Goal: Check status: Check status

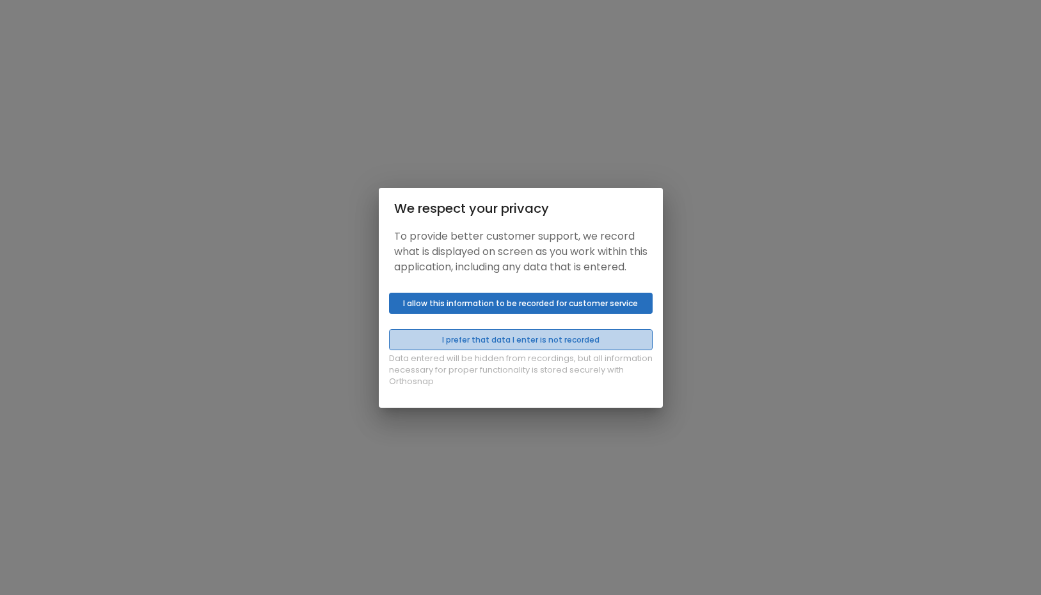
drag, startPoint x: 416, startPoint y: 354, endPoint x: 394, endPoint y: 345, distance: 23.9
click at [394, 345] on button "I prefer that data I enter is not recorded" at bounding box center [521, 339] width 264 height 21
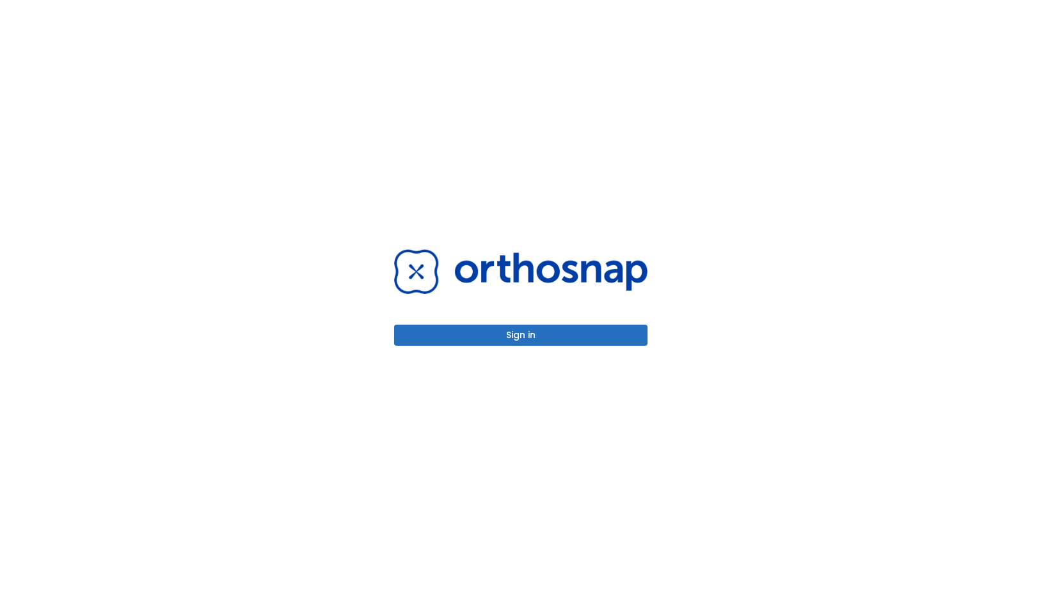
click at [575, 336] on button "Sign in" at bounding box center [520, 335] width 253 height 21
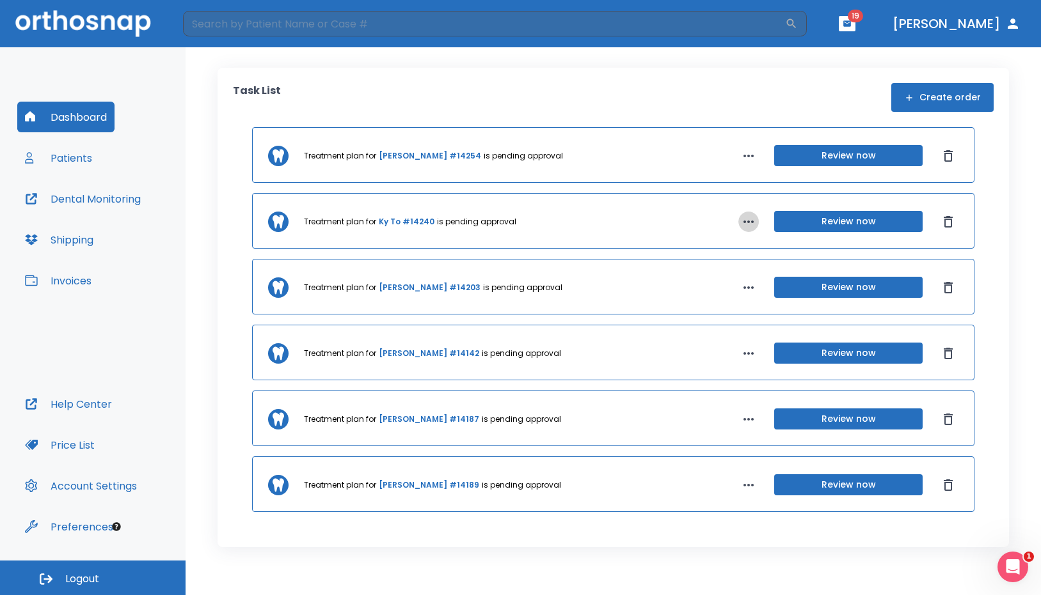
click at [743, 221] on icon "button" at bounding box center [748, 222] width 10 height 3
click at [676, 215] on div at bounding box center [520, 297] width 1041 height 595
click at [827, 164] on button "Review now" at bounding box center [848, 155] width 148 height 21
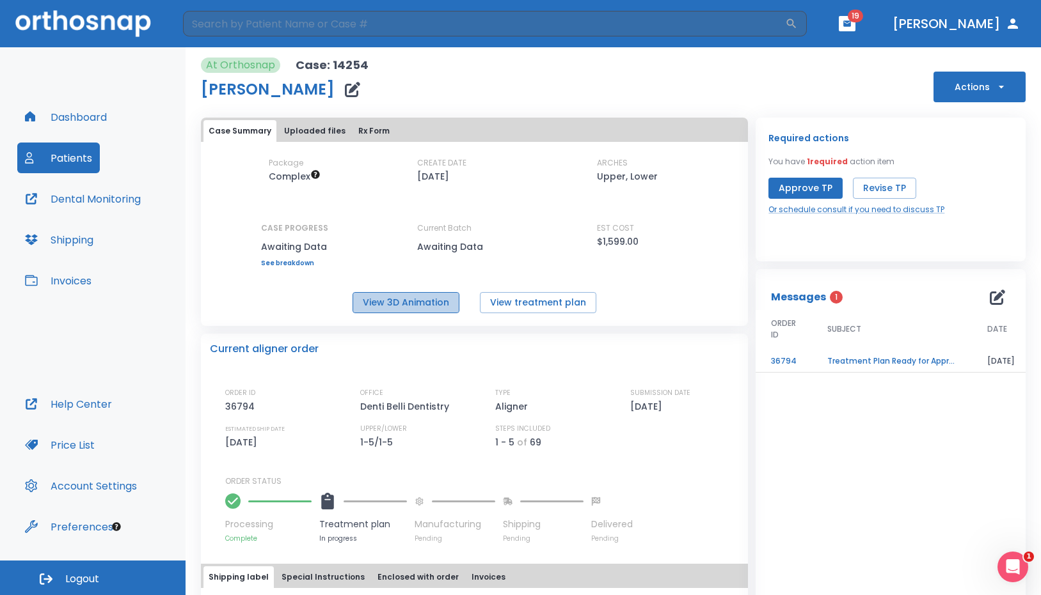
click at [438, 303] on button "View 3D Animation" at bounding box center [405, 302] width 107 height 21
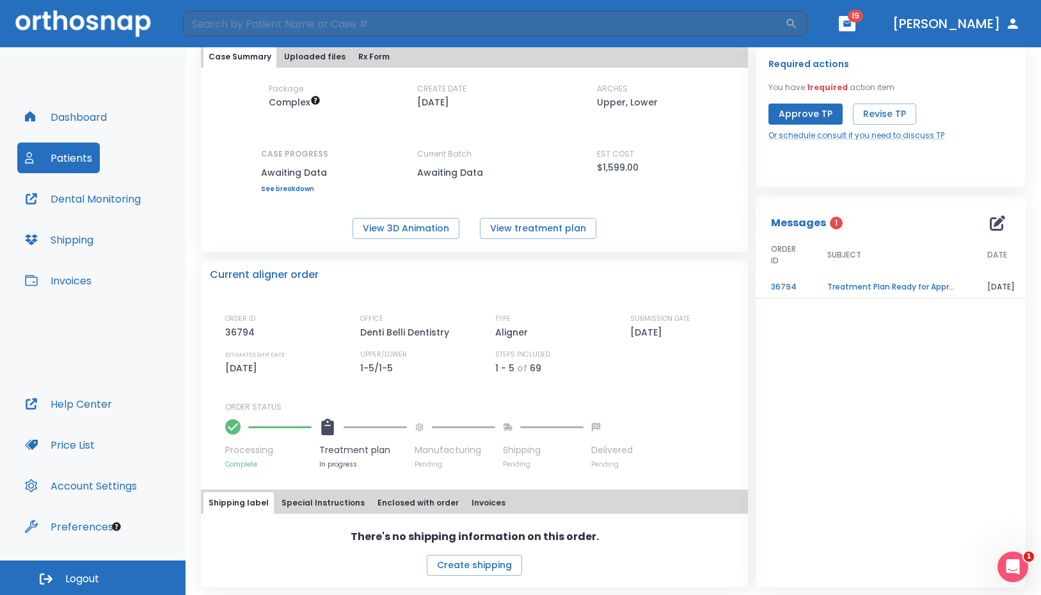
scroll to position [77, 0]
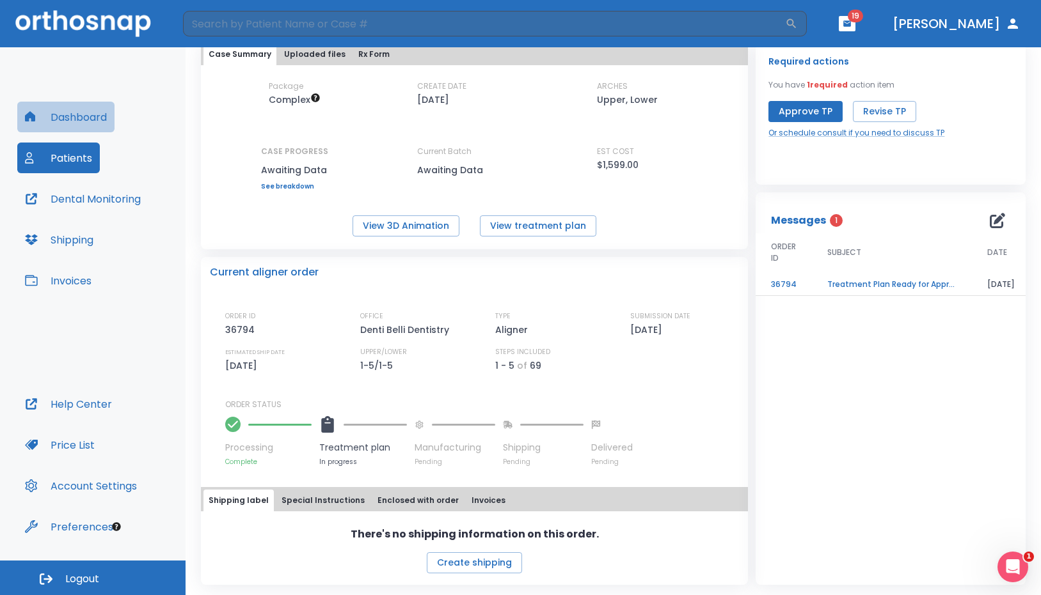
click at [69, 111] on button "Dashboard" at bounding box center [65, 117] width 97 height 31
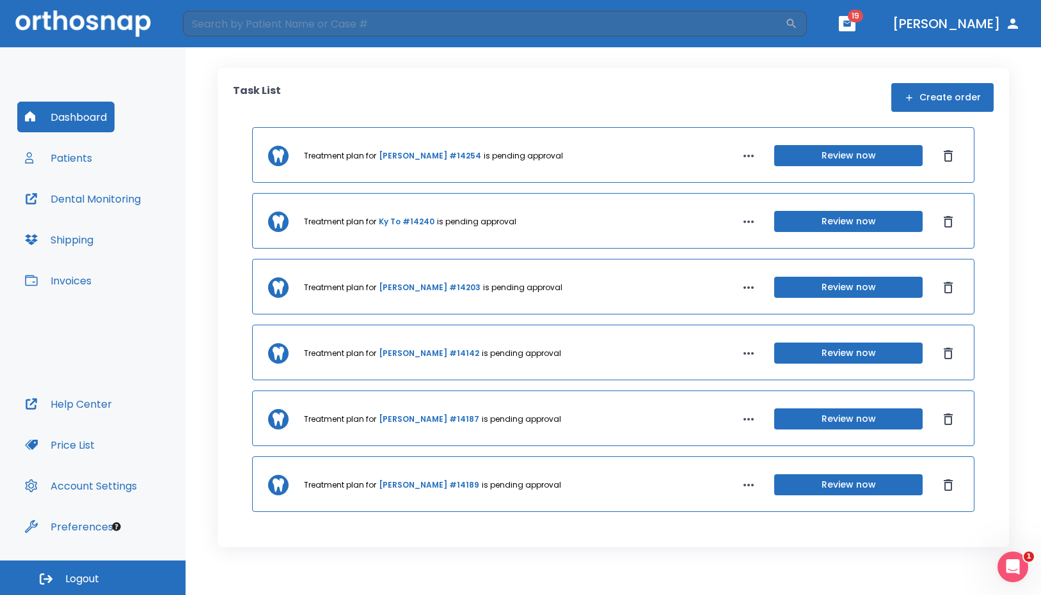
click at [397, 221] on link "Ky To #14240" at bounding box center [407, 222] width 56 height 12
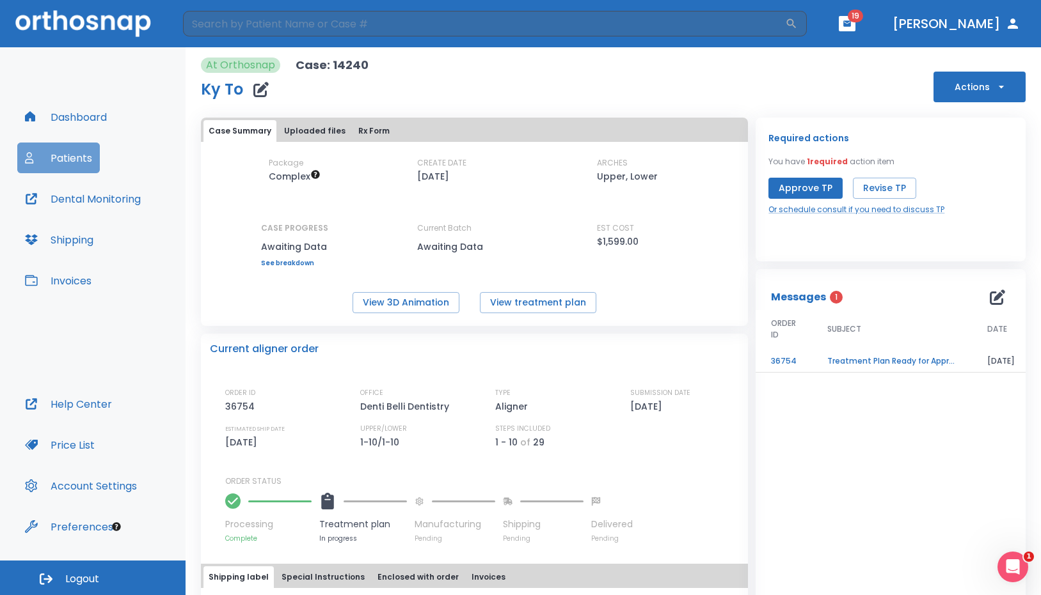
click at [50, 152] on button "Patients" at bounding box center [58, 158] width 83 height 31
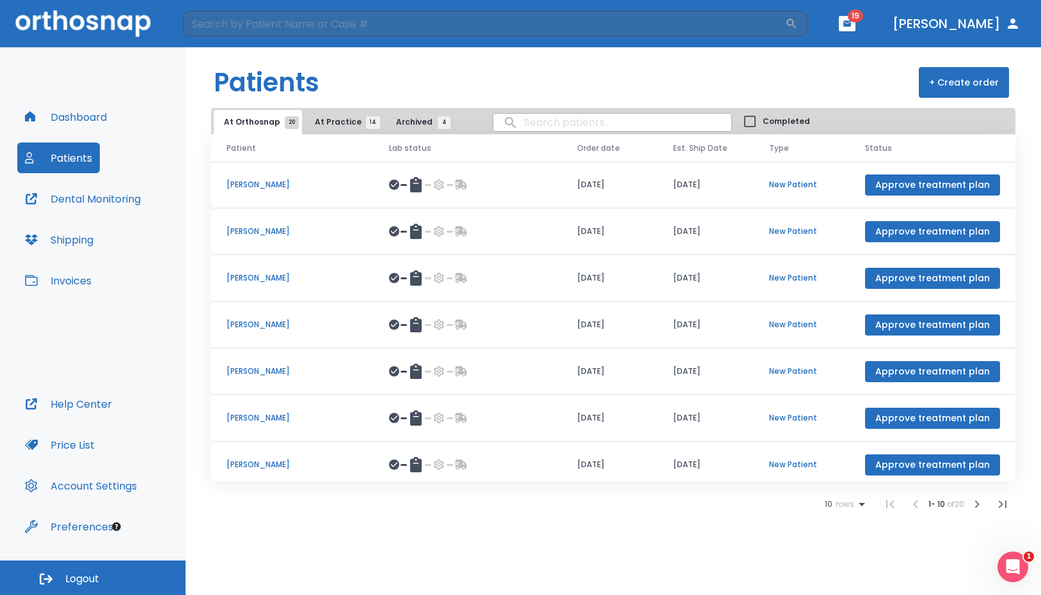
click at [260, 185] on p "[PERSON_NAME]" at bounding box center [292, 185] width 132 height 12
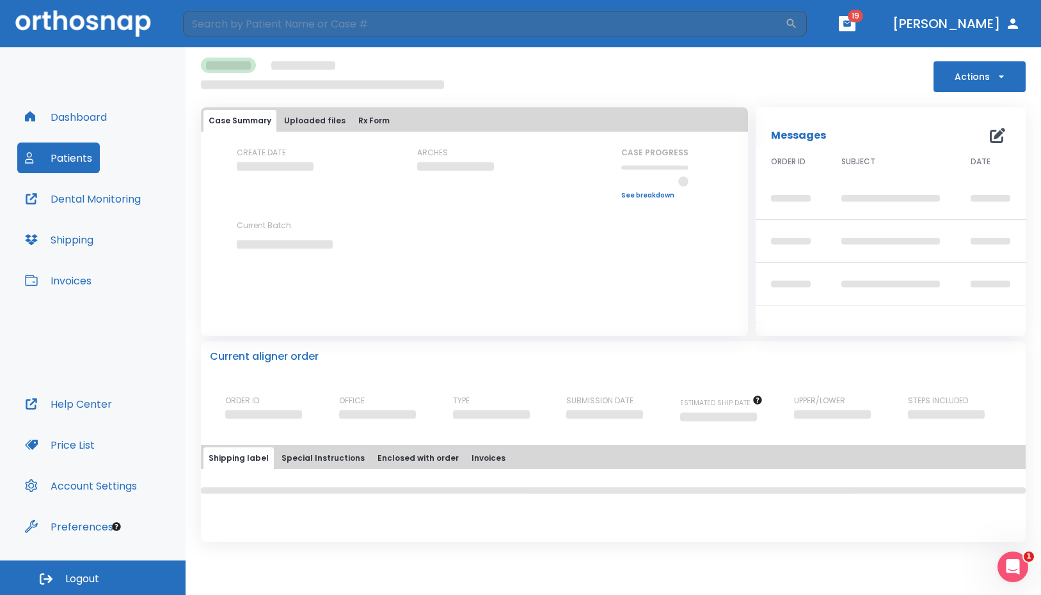
click at [998, 139] on div "Messages 0" at bounding box center [890, 136] width 239 height 26
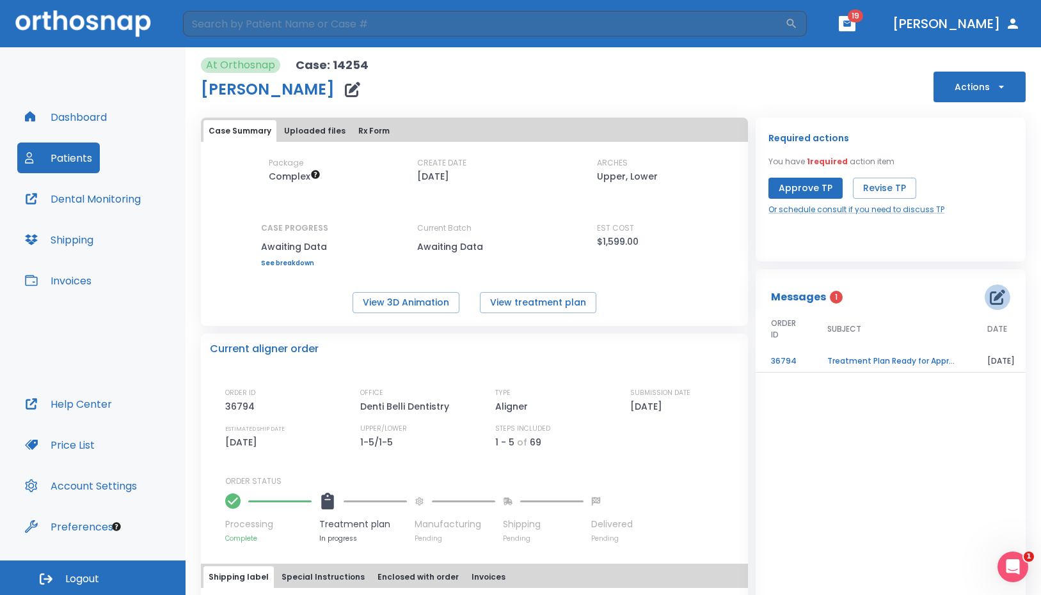
click at [989, 297] on icon "button" at bounding box center [996, 297] width 15 height 15
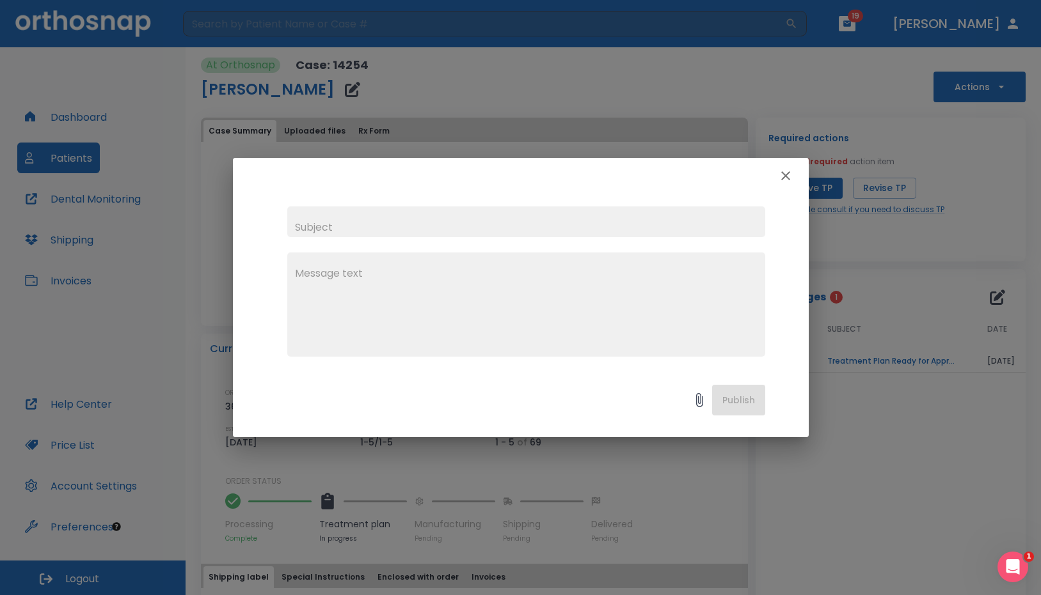
click at [503, 251] on div "x" at bounding box center [526, 282] width 478 height 150
click at [477, 226] on input "text" at bounding box center [526, 222] width 478 height 31
drag, startPoint x: 349, startPoint y: 226, endPoint x: 214, endPoint y: 201, distance: 137.2
click at [214, 201] on div "Revision x Publish" at bounding box center [520, 297] width 1041 height 595
type input "Tx plan"
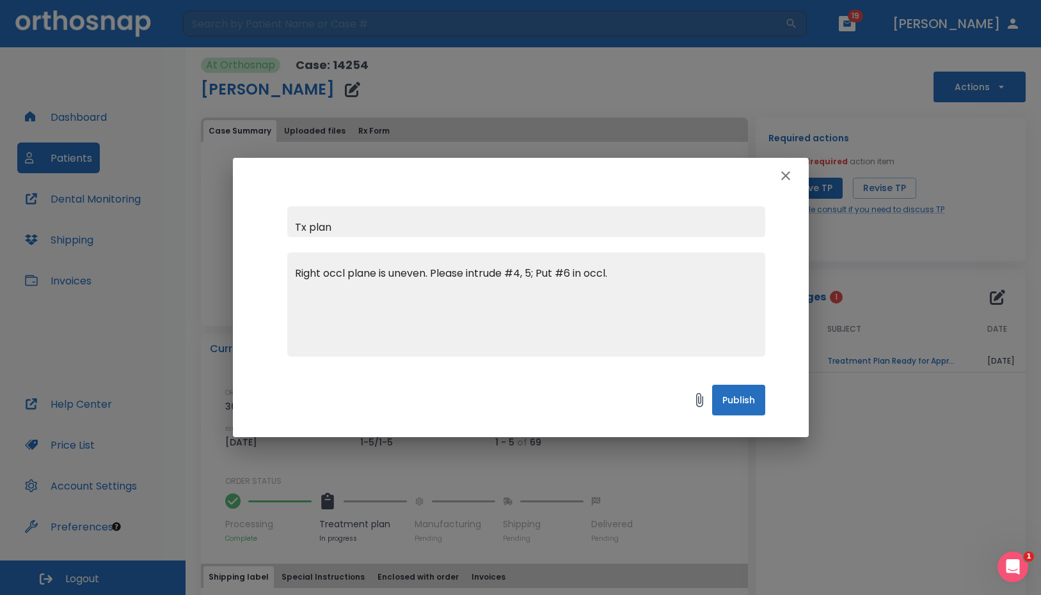
type textarea "Right occl plane is uneven. Please intrude #4, 5; Put #6 in occl."
click at [735, 412] on button "Publish" at bounding box center [738, 400] width 53 height 31
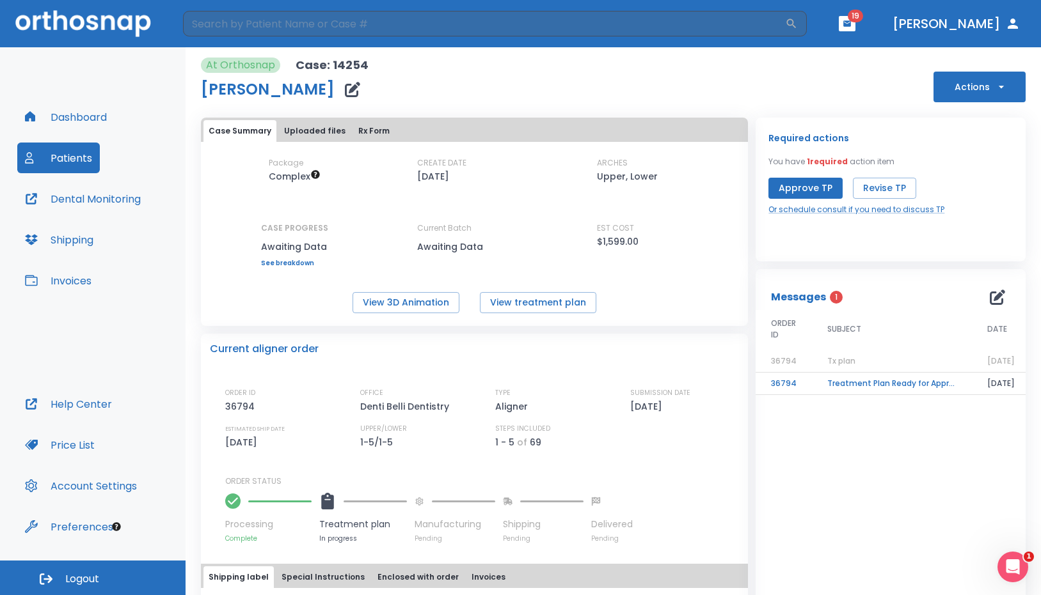
drag, startPoint x: 900, startPoint y: 8, endPoint x: 902, endPoint y: 17, distance: 9.8
click at [901, 13] on header "​ 19 [PERSON_NAME]" at bounding box center [520, 23] width 1041 height 47
click at [851, 22] on icon "button" at bounding box center [847, 23] width 8 height 6
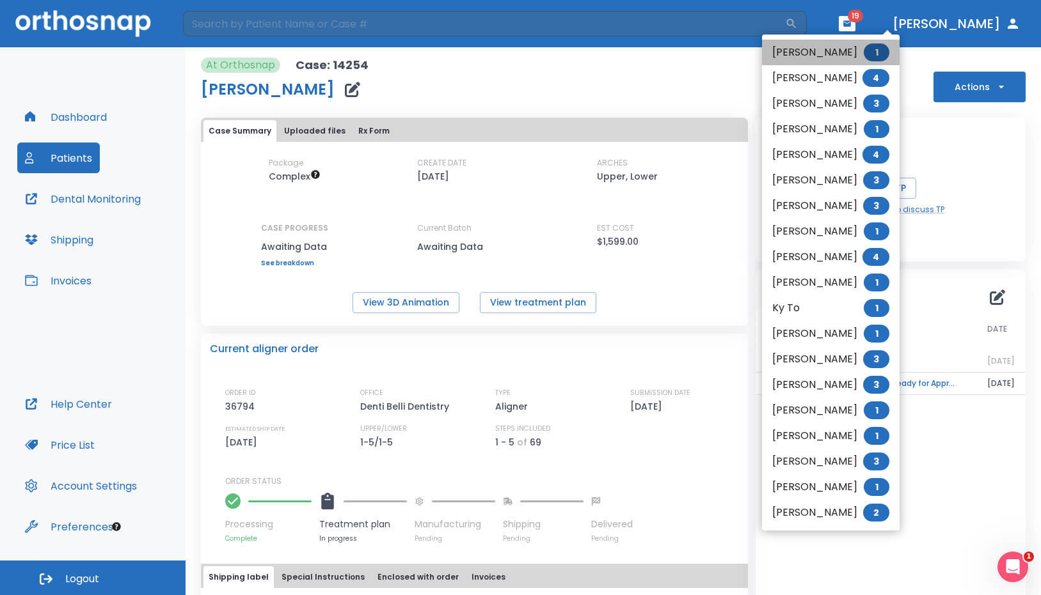
click at [820, 54] on li "[PERSON_NAME] 1" at bounding box center [831, 53] width 138 height 26
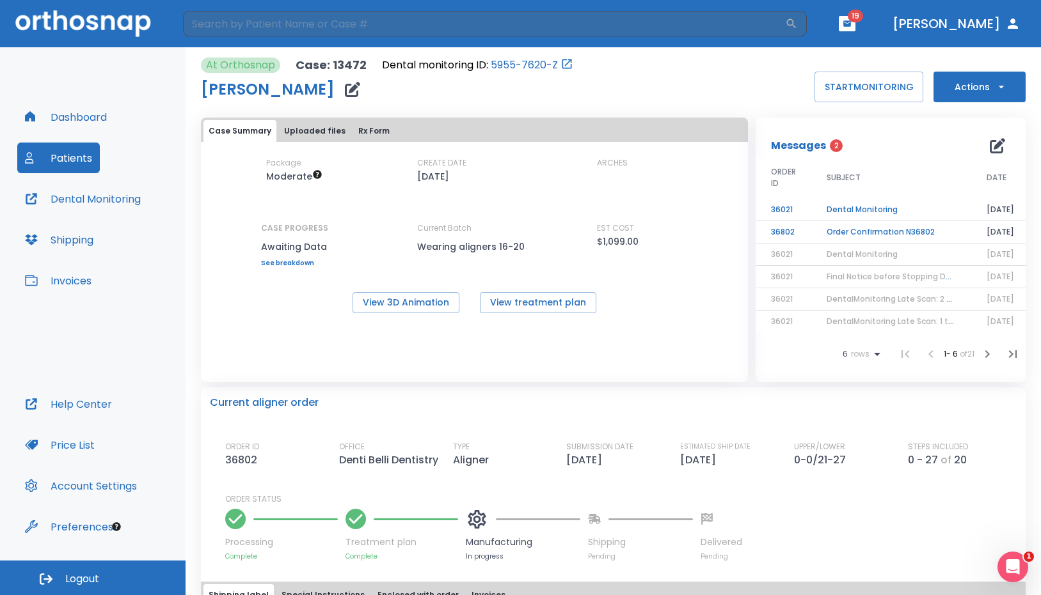
click at [878, 233] on td "Order Confirmation N36802" at bounding box center [891, 232] width 160 height 22
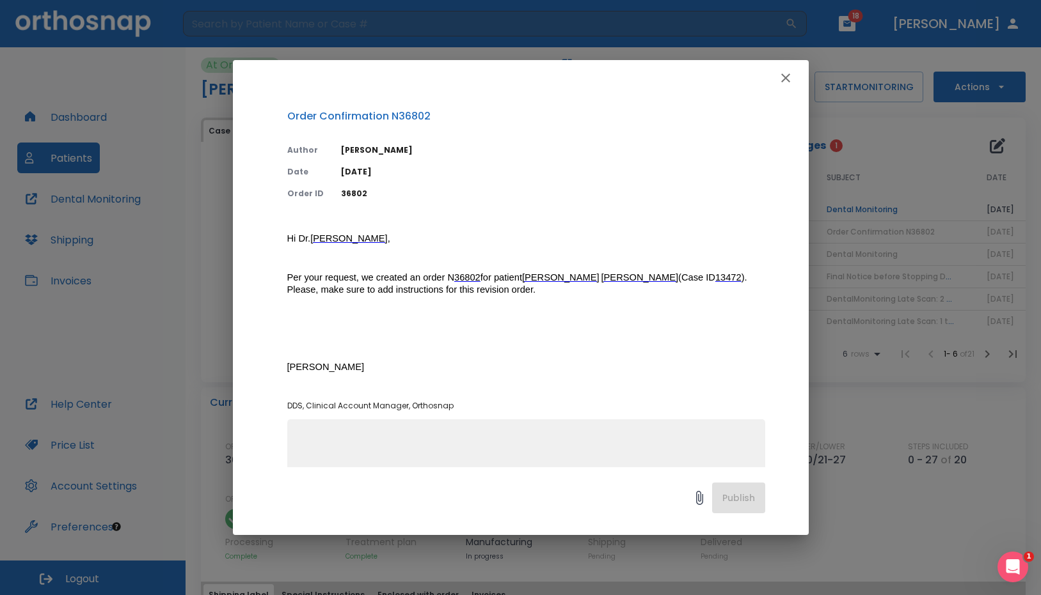
click at [783, 82] on icon "button" at bounding box center [785, 77] width 15 height 15
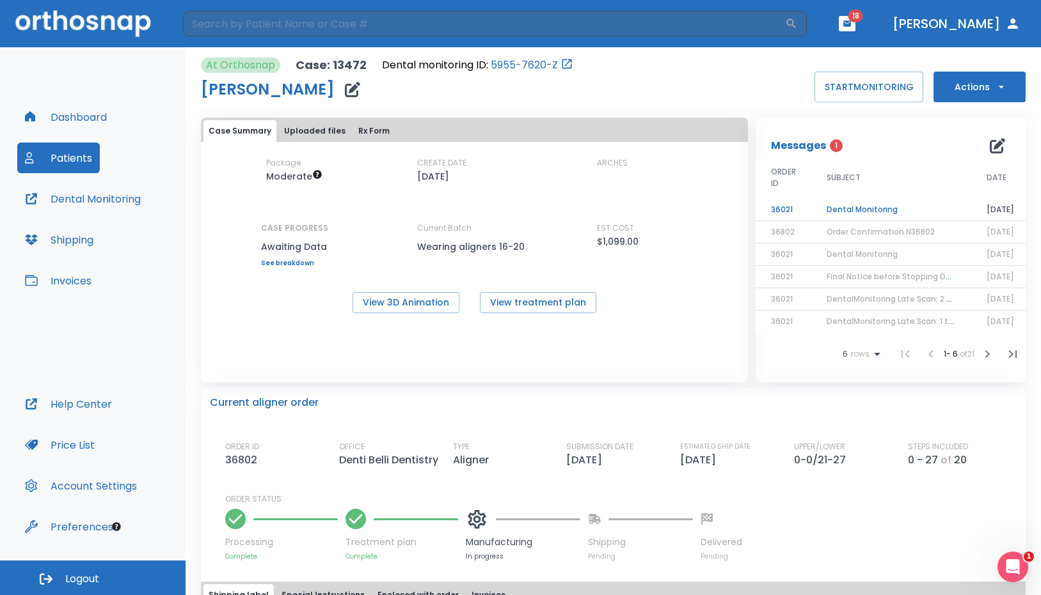
click at [830, 209] on td "Dental Monitoring" at bounding box center [891, 210] width 160 height 22
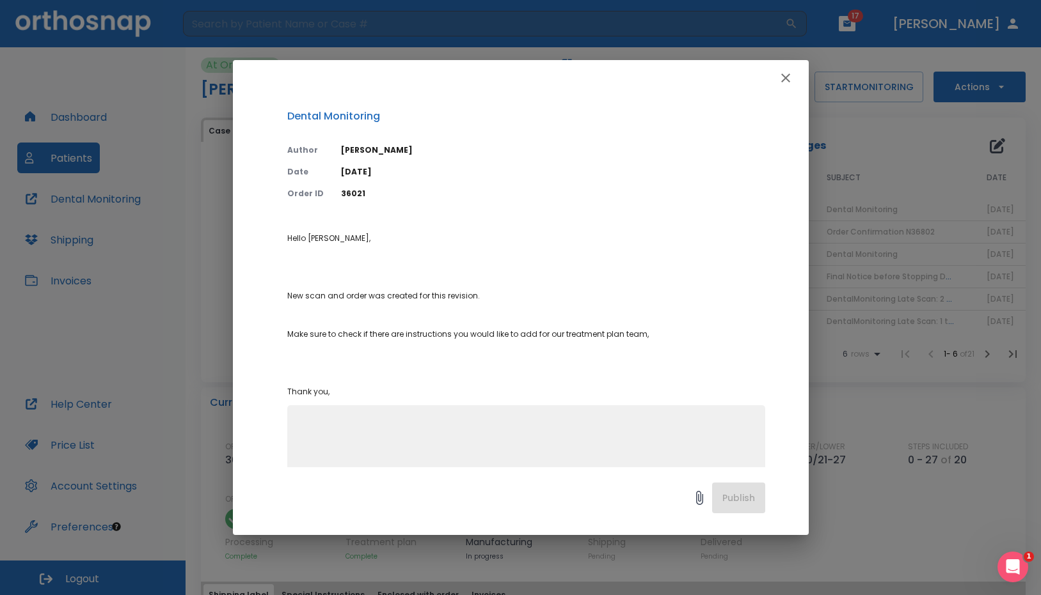
click at [783, 77] on icon "button" at bounding box center [785, 77] width 15 height 15
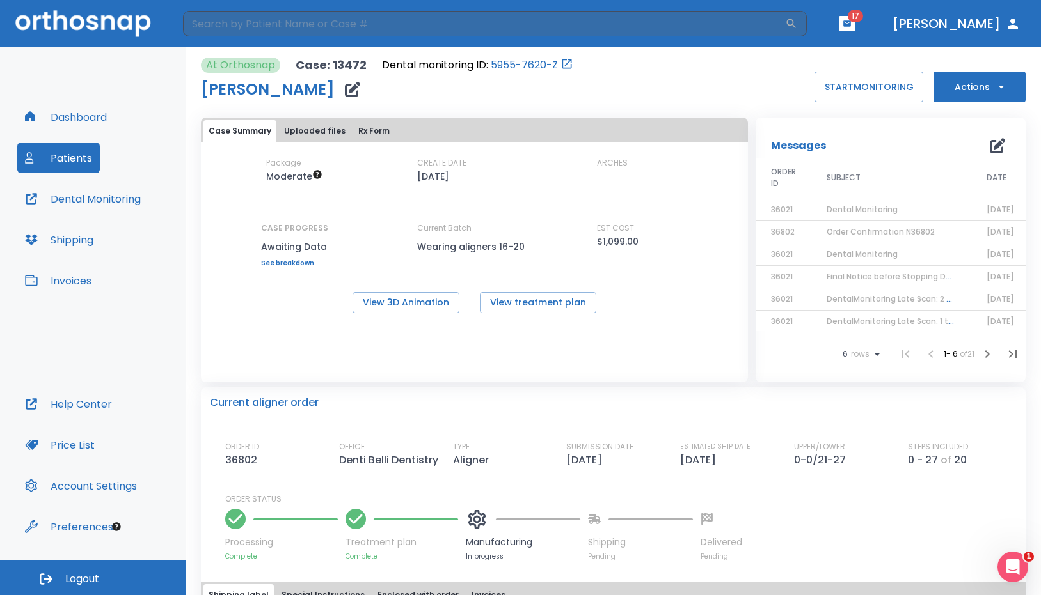
click at [433, 389] on div "Current aligner order ORDER ID 36802 OFFICE Denti Belli Dentistry TYPE Aligner …" at bounding box center [613, 475] width 824 height 174
click at [901, 7] on header "​ 17 [PERSON_NAME]" at bounding box center [520, 23] width 1041 height 47
click at [863, 21] on span "17" at bounding box center [854, 16] width 15 height 13
click at [855, 24] on button "button" at bounding box center [847, 23] width 17 height 15
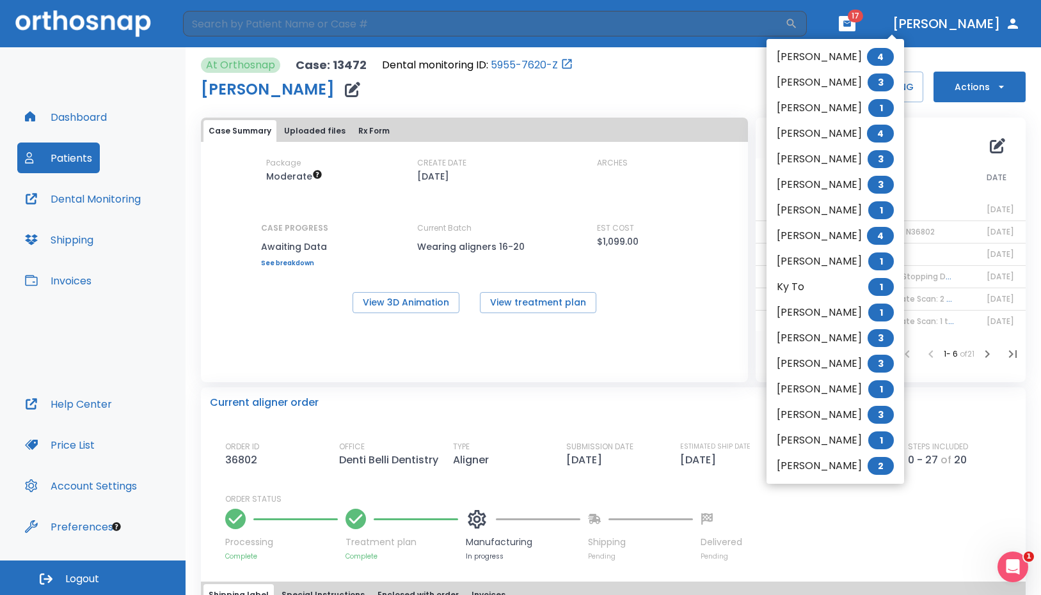
click at [808, 113] on li "[PERSON_NAME] 1" at bounding box center [835, 108] width 138 height 26
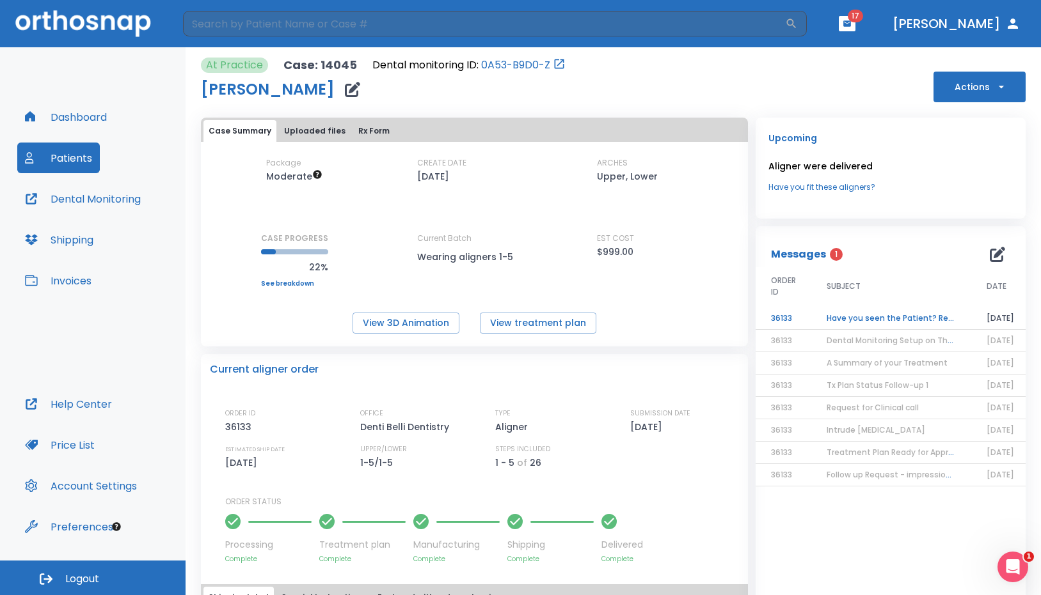
click at [884, 311] on td "Have you seen the Patient? Reminder to Start Monitoring" at bounding box center [891, 319] width 160 height 22
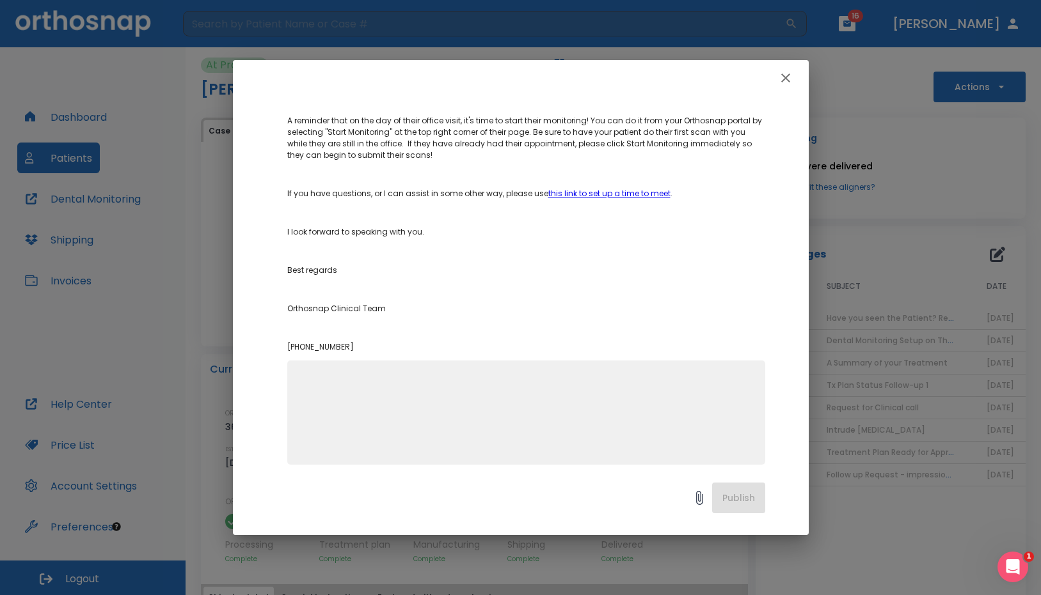
scroll to position [237, 0]
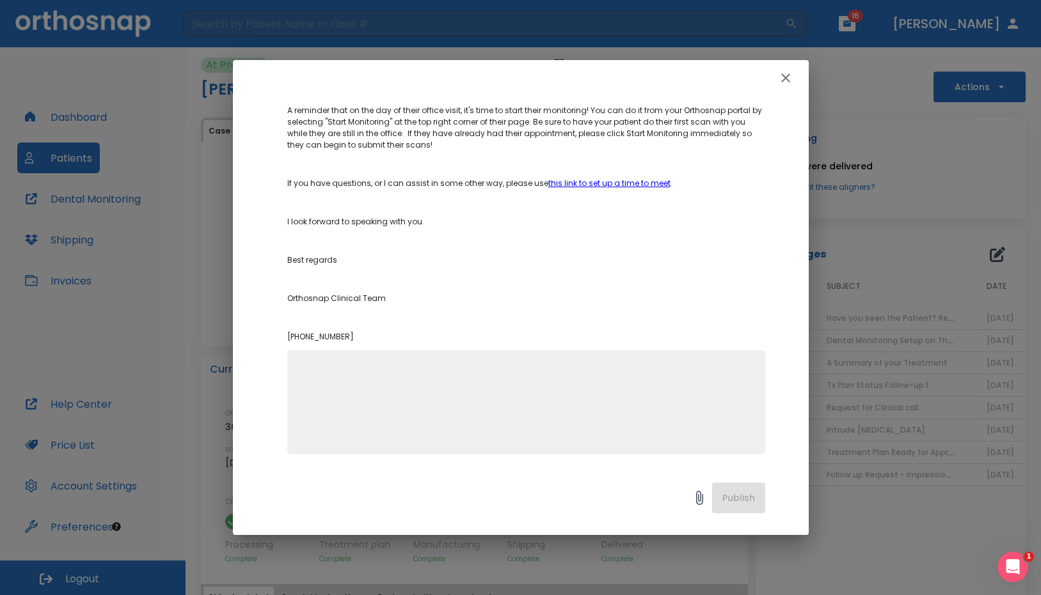
click at [782, 77] on icon "button" at bounding box center [785, 77] width 15 height 15
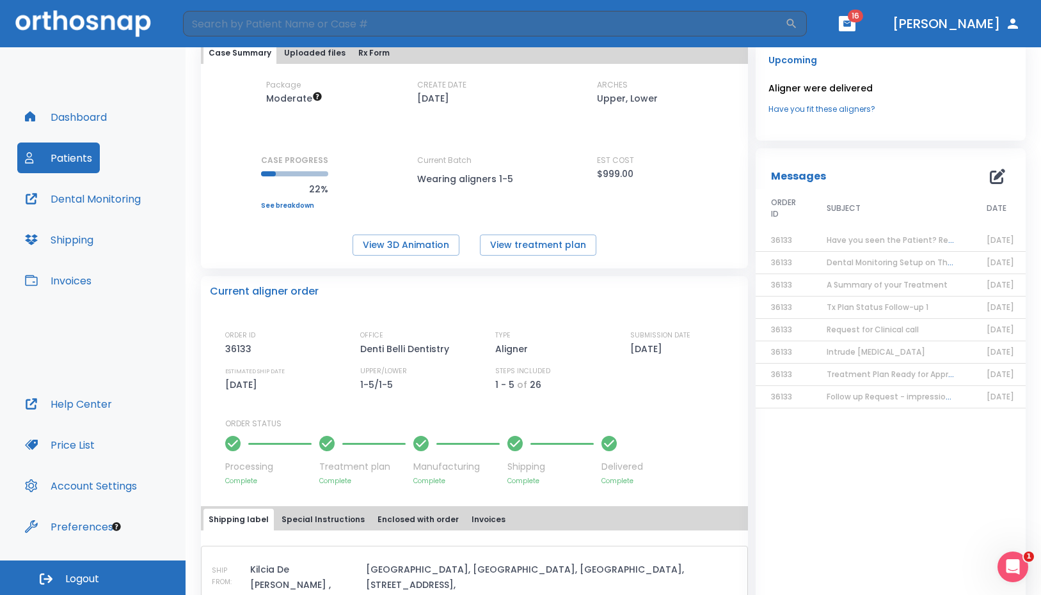
scroll to position [0, 0]
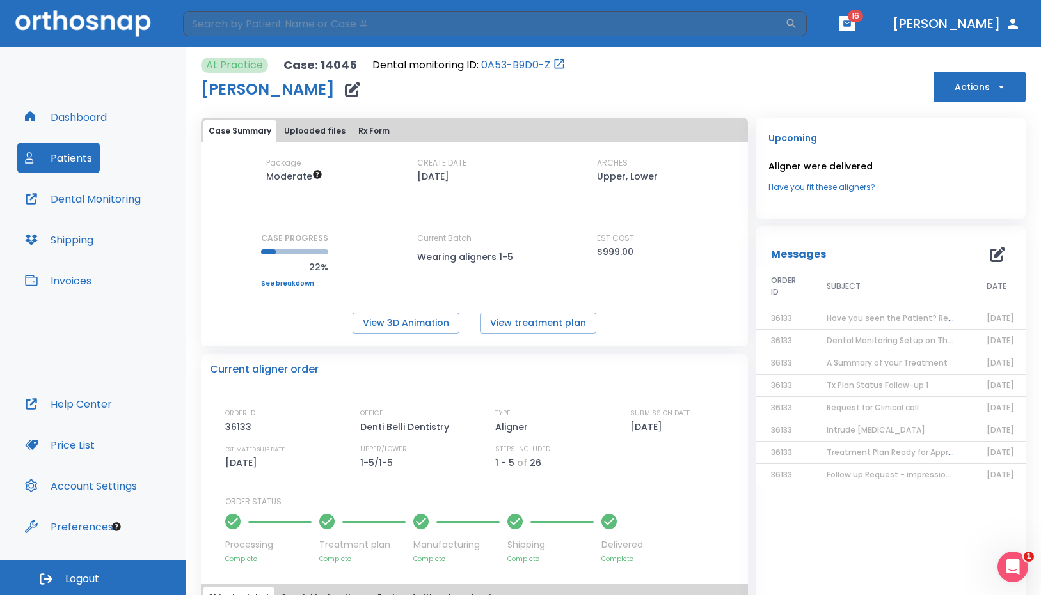
click at [839, 362] on span "A Summary of your Treatment" at bounding box center [886, 363] width 121 height 11
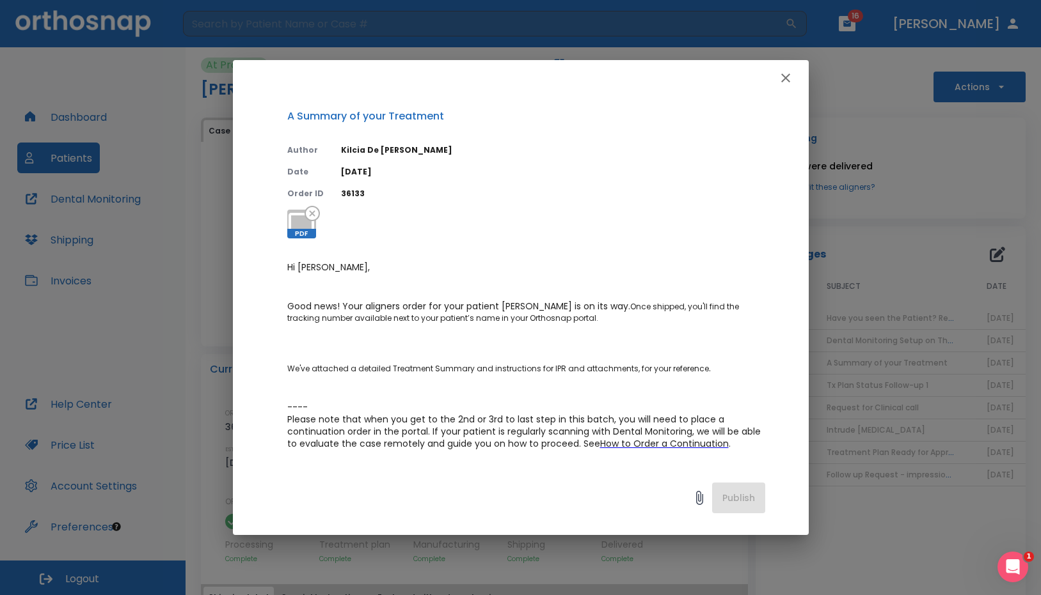
click at [792, 80] on icon "button" at bounding box center [785, 77] width 15 height 15
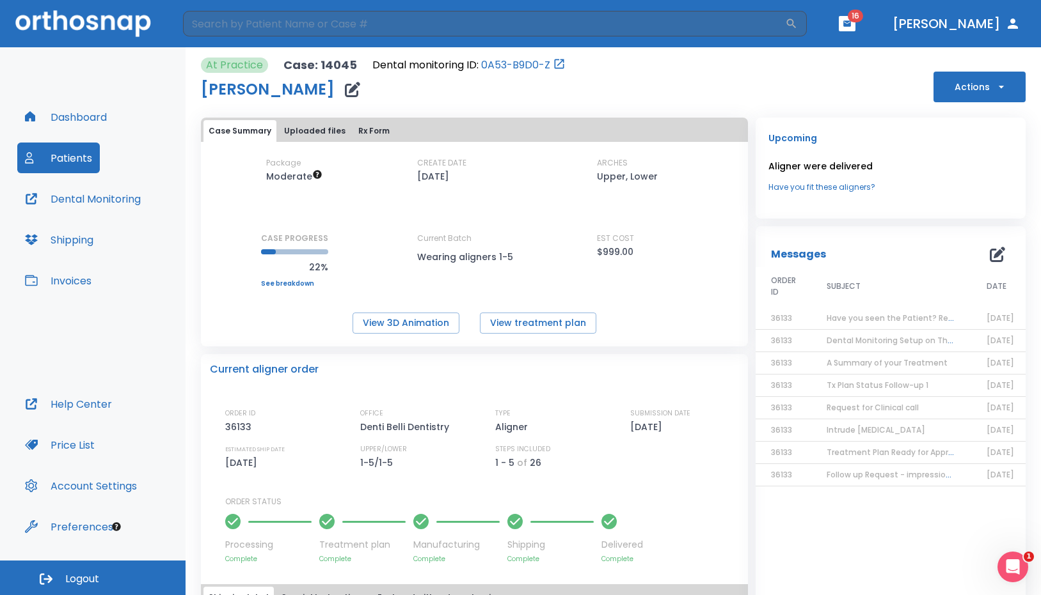
click at [491, 61] on link "0A53-B9D0-Z" at bounding box center [515, 65] width 69 height 15
click at [851, 26] on icon "button" at bounding box center [847, 23] width 8 height 6
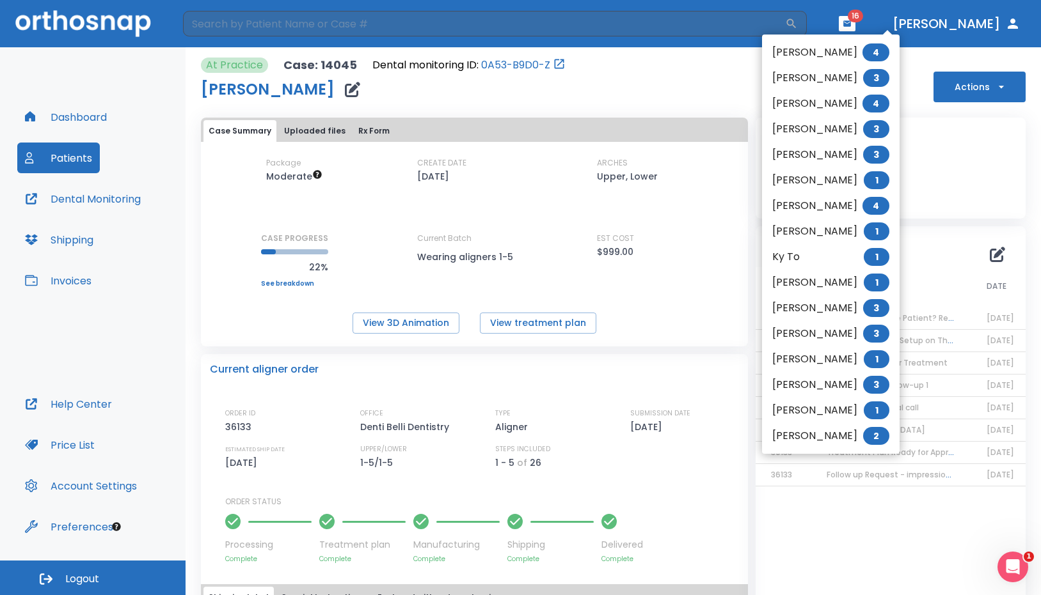
click at [844, 109] on li "[PERSON_NAME] 4" at bounding box center [831, 104] width 138 height 26
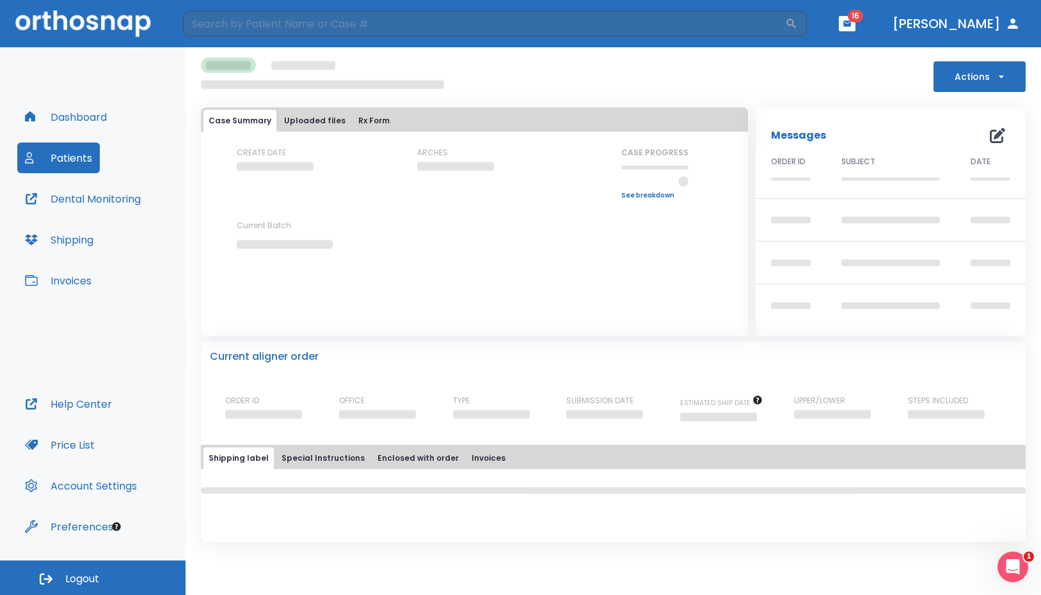
scroll to position [71, 0]
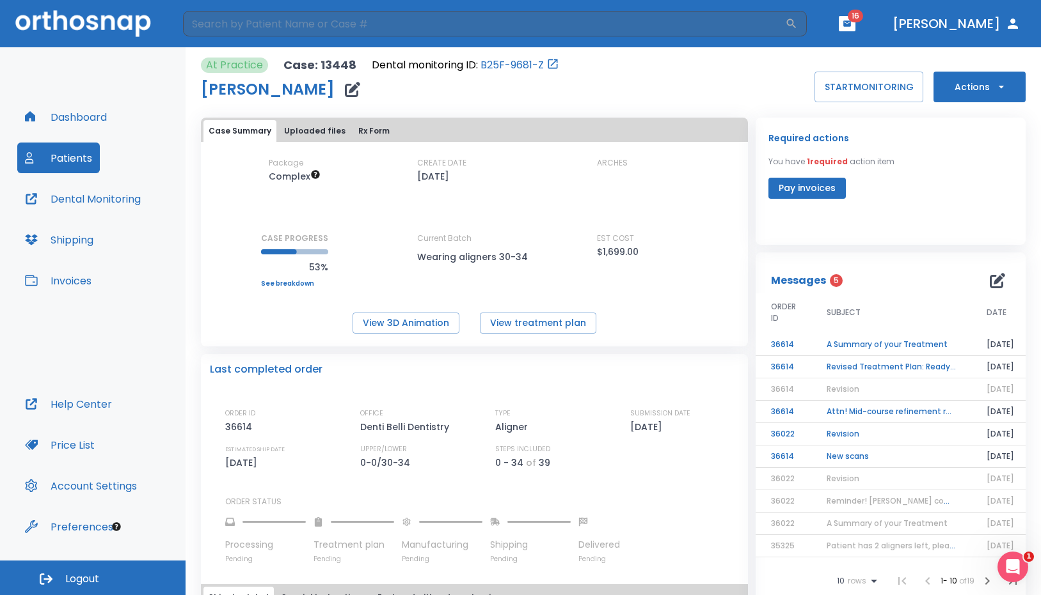
click at [859, 367] on td "Revised Treatment Plan: Ready for Approval" at bounding box center [891, 367] width 160 height 22
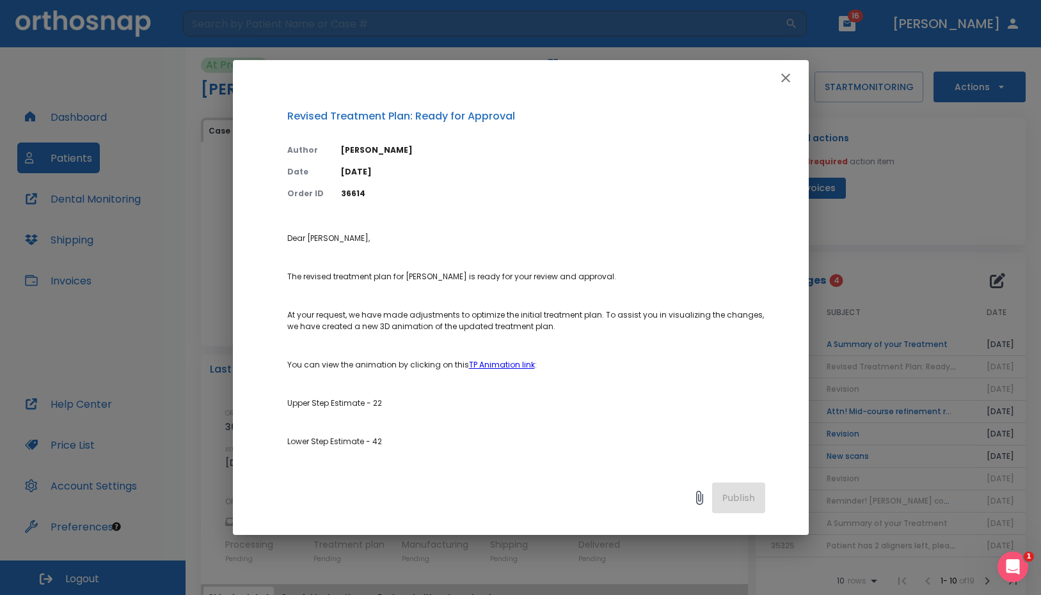
click at [604, 423] on p "Dear [PERSON_NAME], The revised treatment plan for [PERSON_NAME] is ready for y…" at bounding box center [526, 428] width 478 height 391
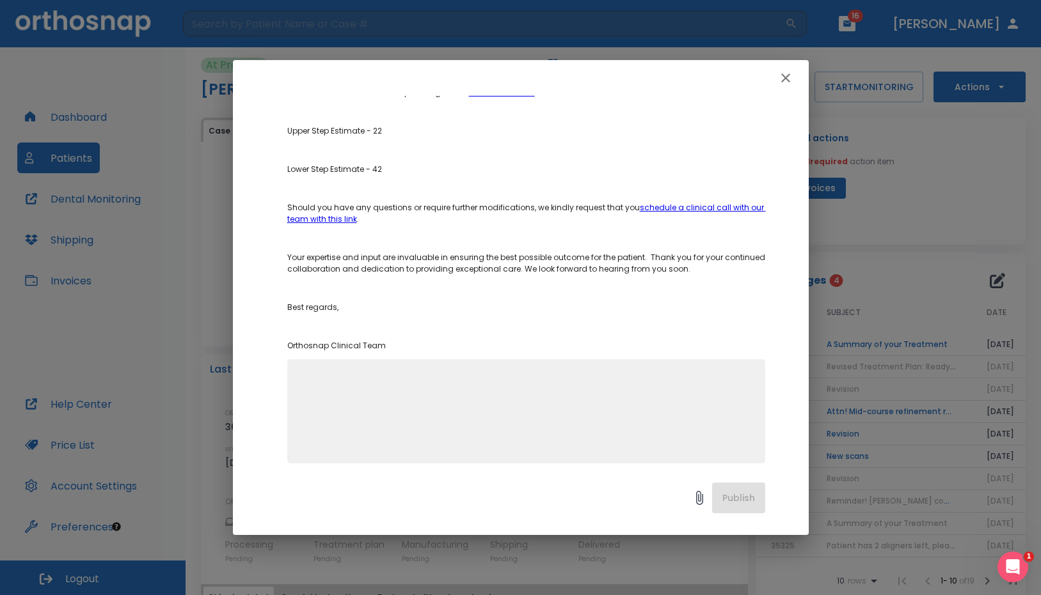
scroll to position [281, 0]
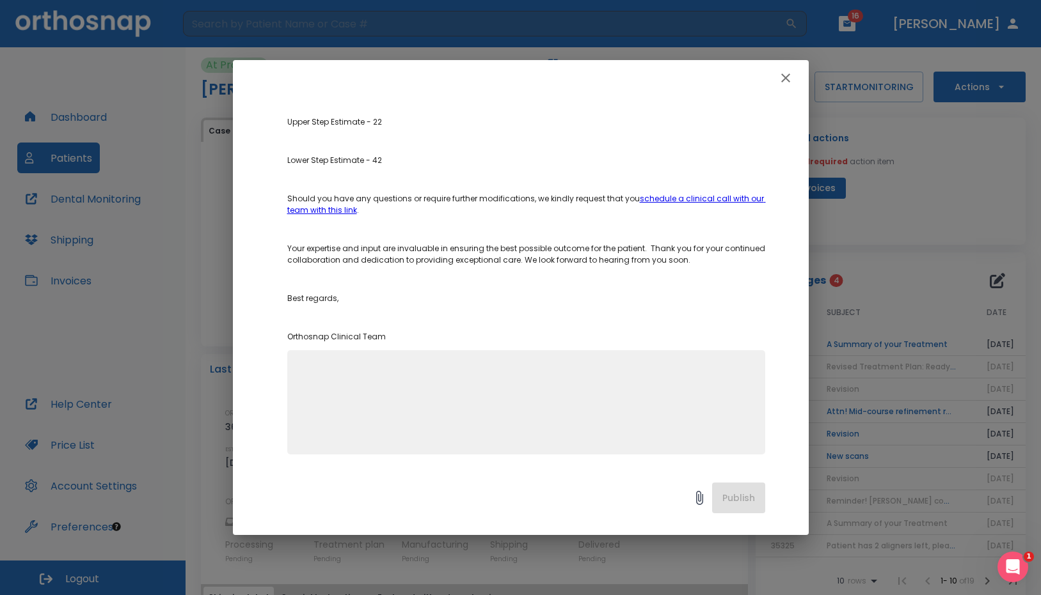
click at [789, 79] on icon "button" at bounding box center [785, 77] width 15 height 15
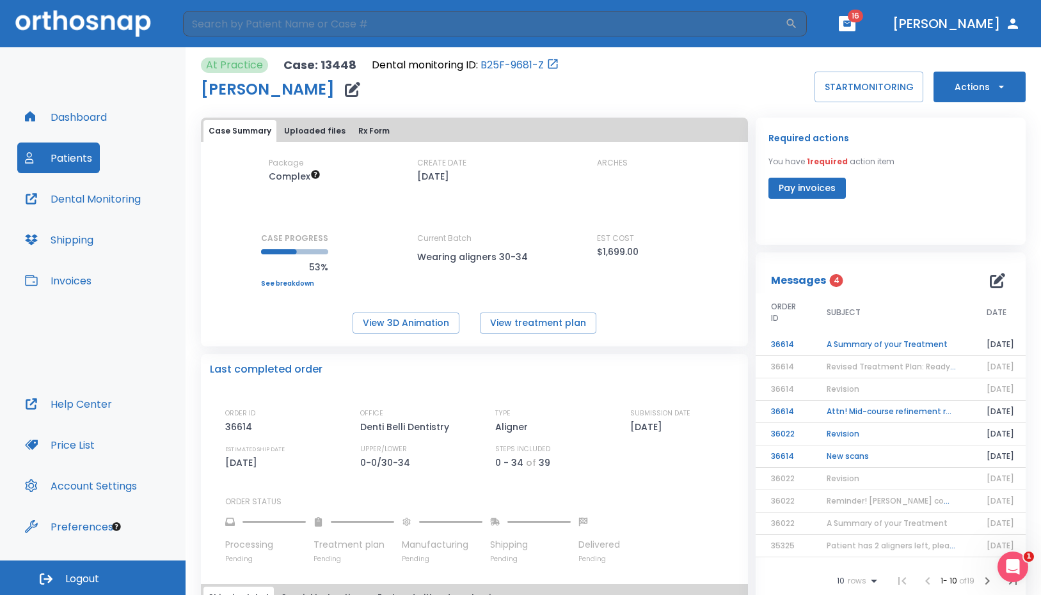
click at [872, 345] on td "A Summary of your Treatment" at bounding box center [891, 345] width 160 height 22
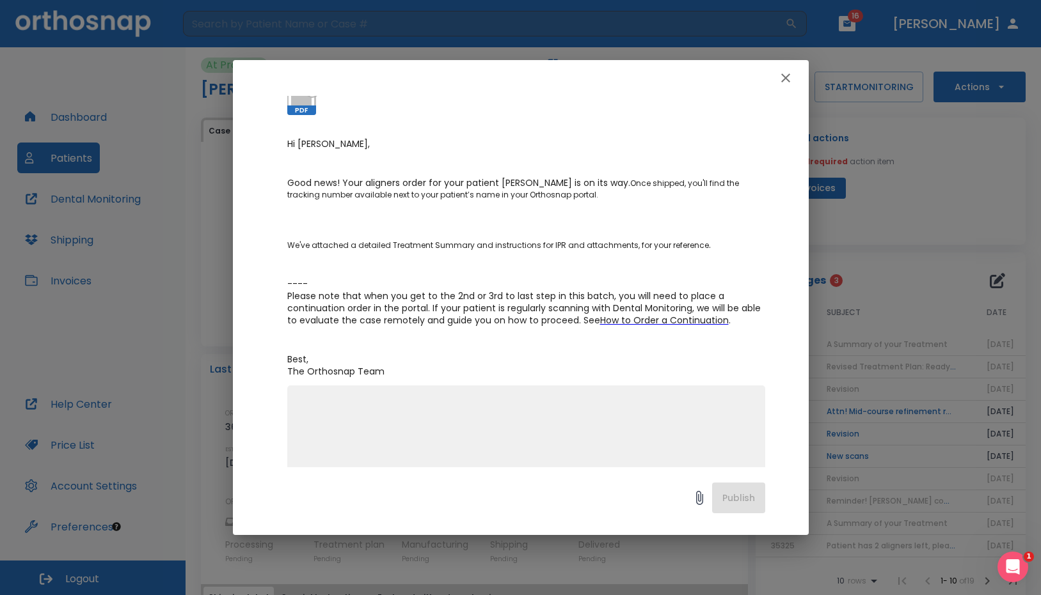
scroll to position [159, 0]
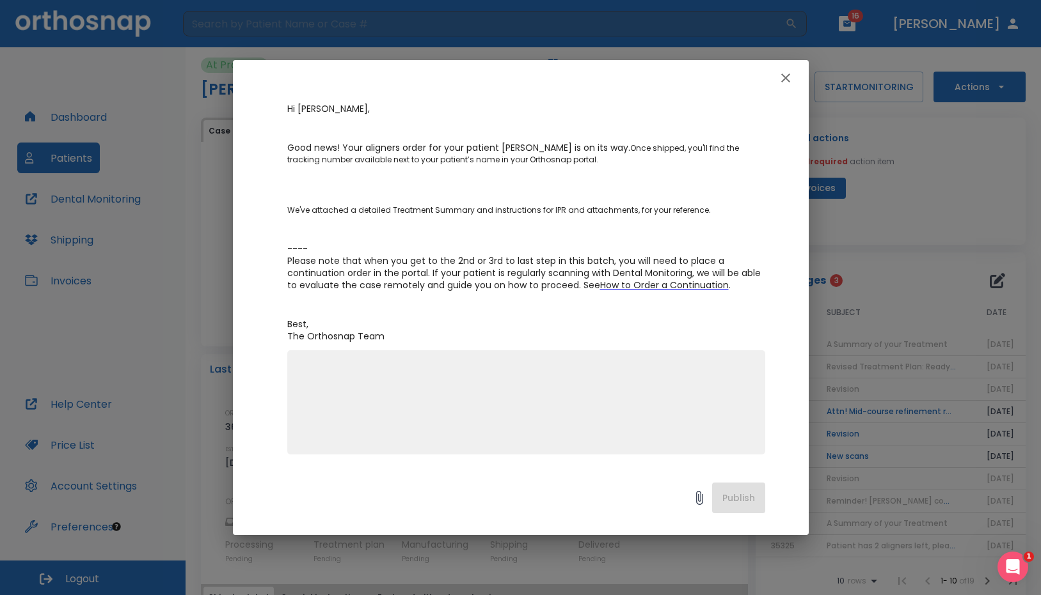
click at [793, 84] on button "button" at bounding box center [786, 78] width 26 height 26
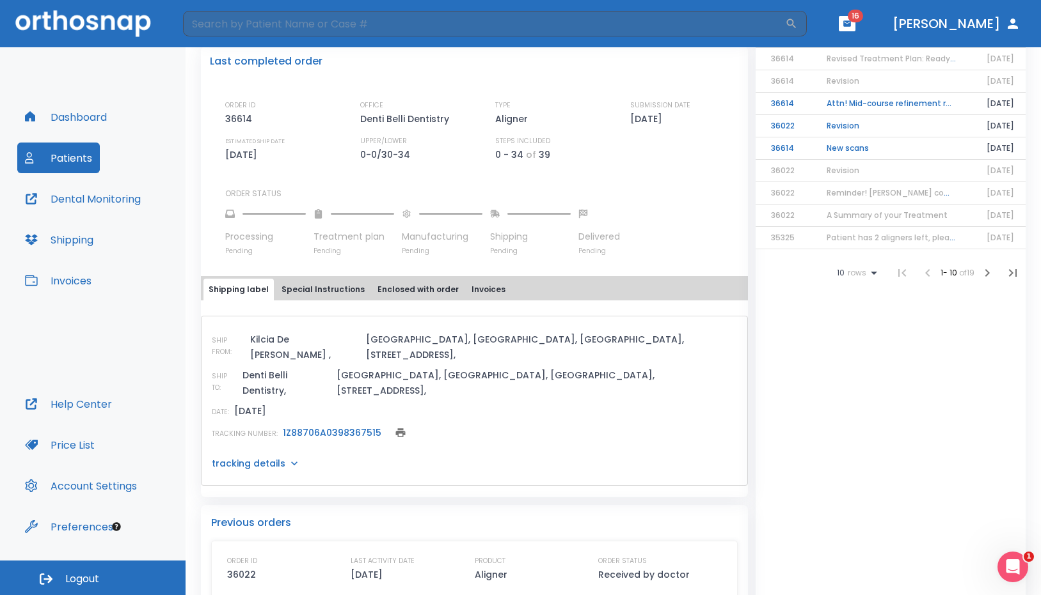
scroll to position [306, 0]
click at [249, 459] on p "tracking details" at bounding box center [249, 465] width 74 height 13
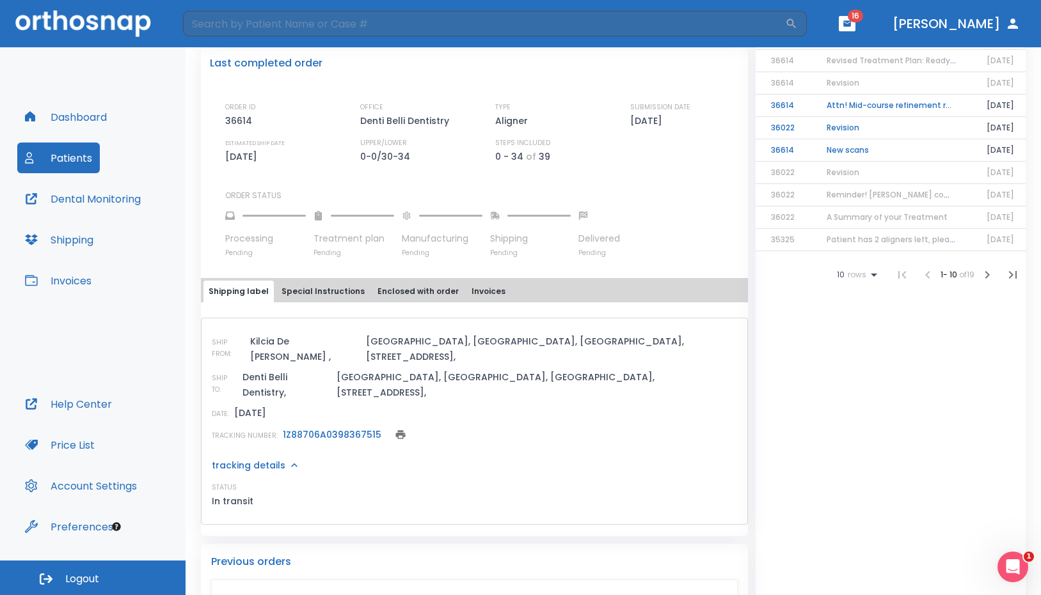
click at [304, 429] on link "1Z88706A0398367515" at bounding box center [332, 435] width 99 height 13
